Goal: Information Seeking & Learning: Learn about a topic

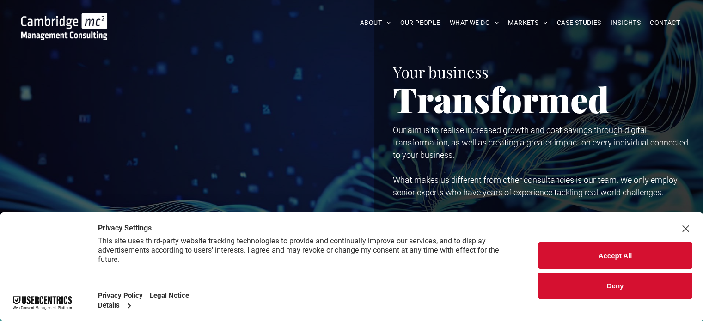
click at [613, 252] on button "Accept All" at bounding box center [616, 256] width 154 height 26
